Goal: Navigation & Orientation: Go to known website

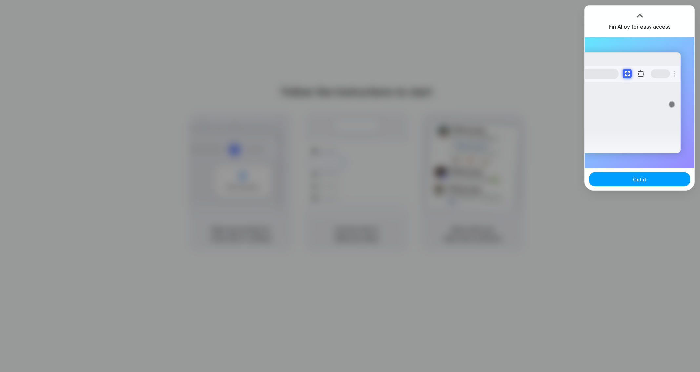
click at [643, 180] on span "Got it" at bounding box center [639, 179] width 13 height 7
